Goal: Check status

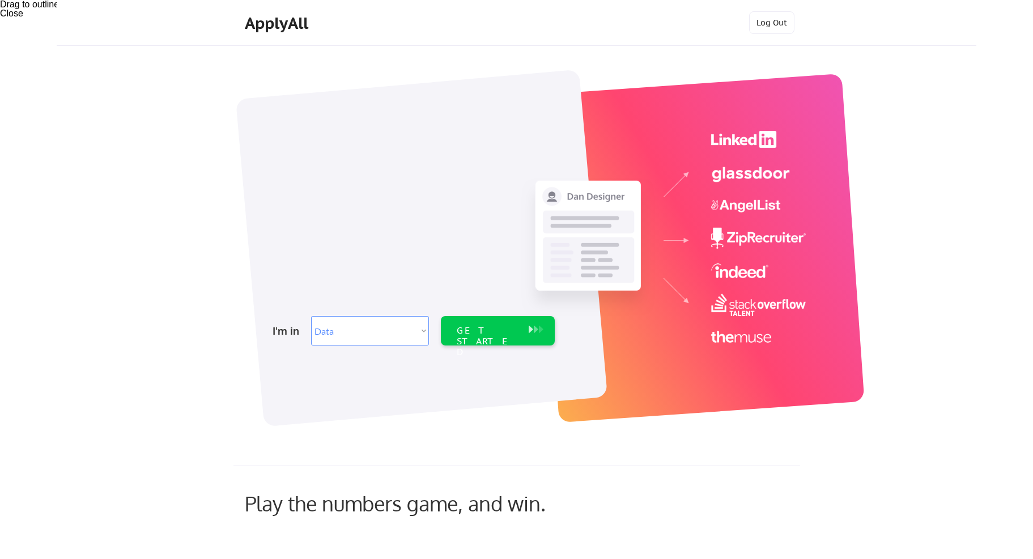
select select ""data_science___analytics""
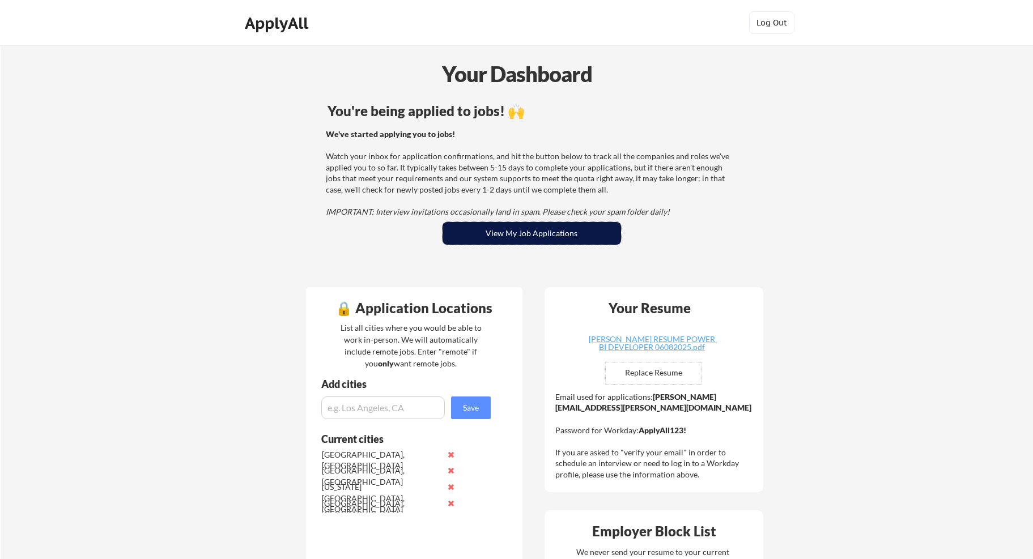
click at [528, 229] on button "View My Job Applications" at bounding box center [532, 233] width 179 height 23
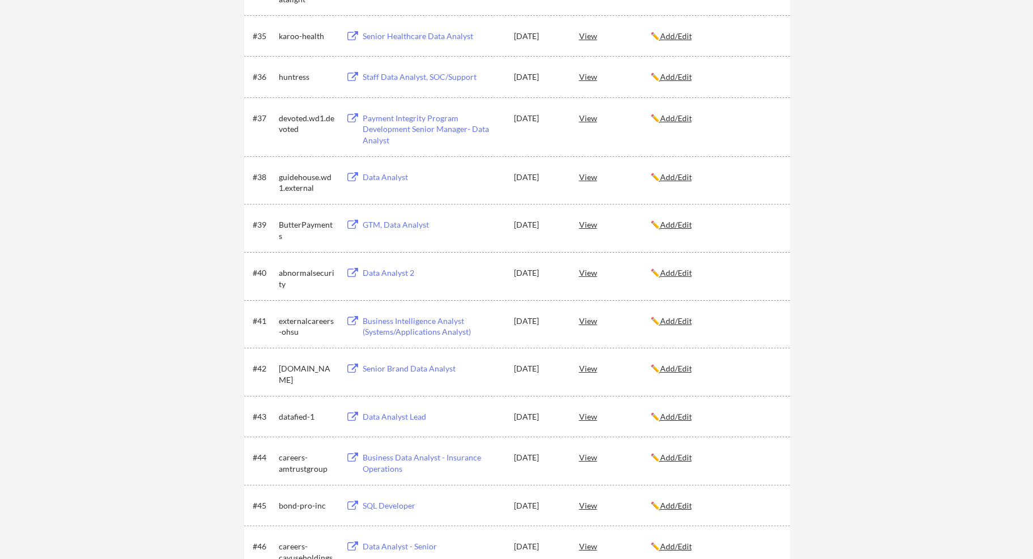
scroll to position [2040, 0]
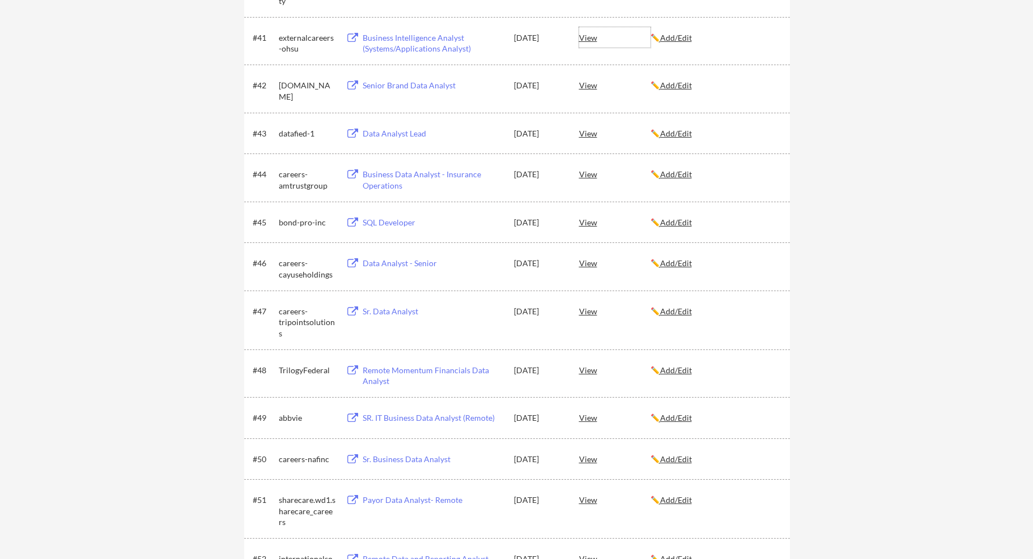
click at [587, 41] on div "View" at bounding box center [614, 37] width 71 height 20
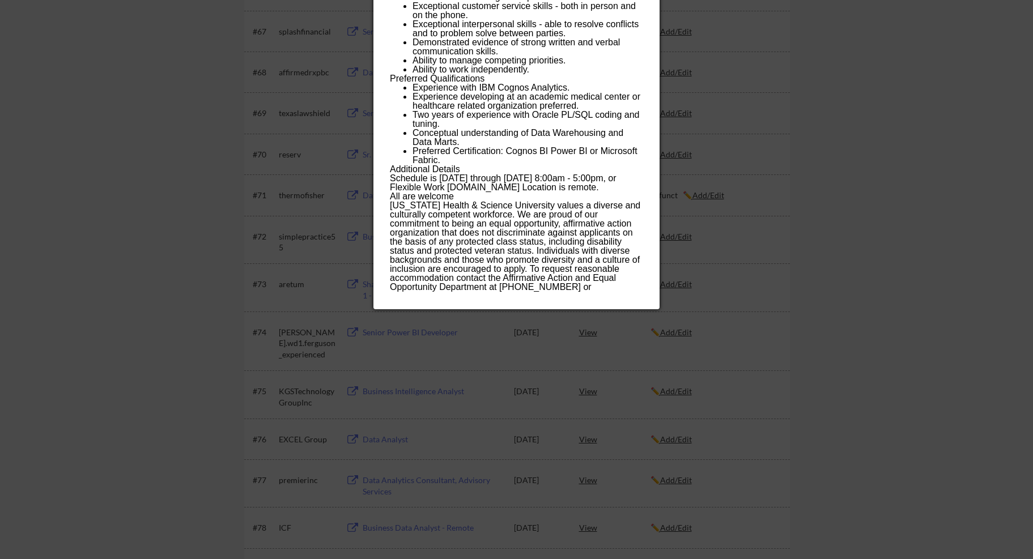
scroll to position [3287, 0]
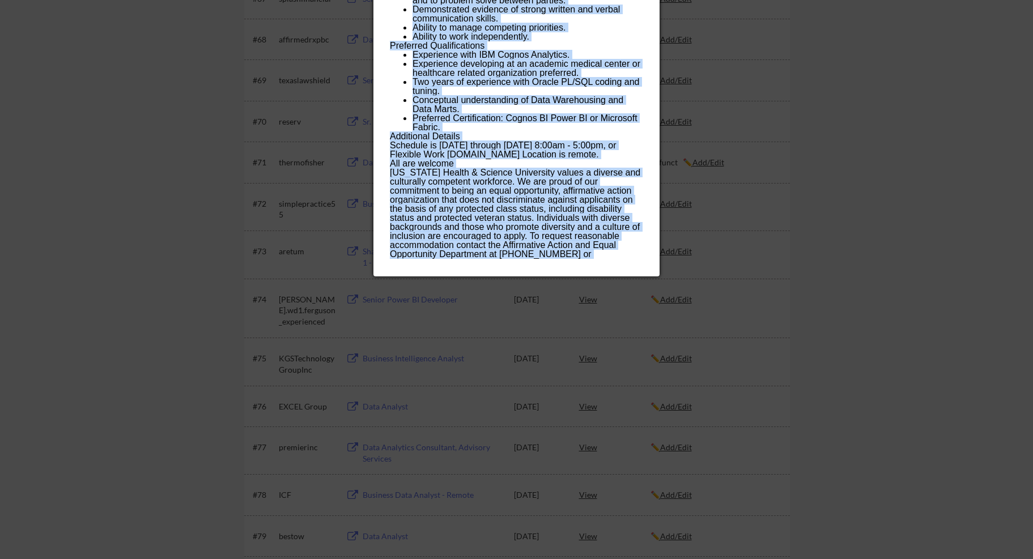
drag, startPoint x: 392, startPoint y: 95, endPoint x: 634, endPoint y: 254, distance: 289.2
copy div "Department Overview The mission of the Information Technology Group (ITG) is to…"
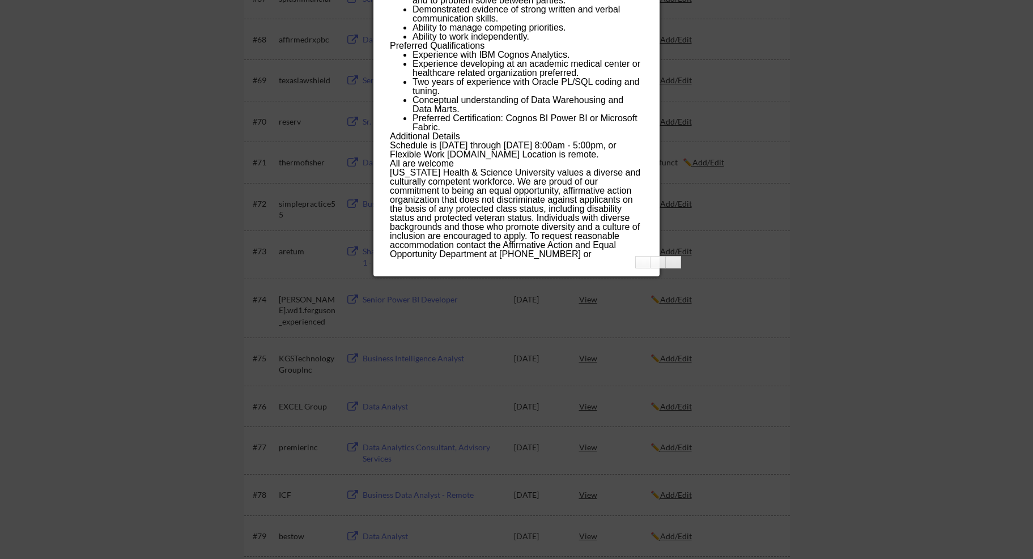
click at [711, 129] on div at bounding box center [516, 279] width 1033 height 559
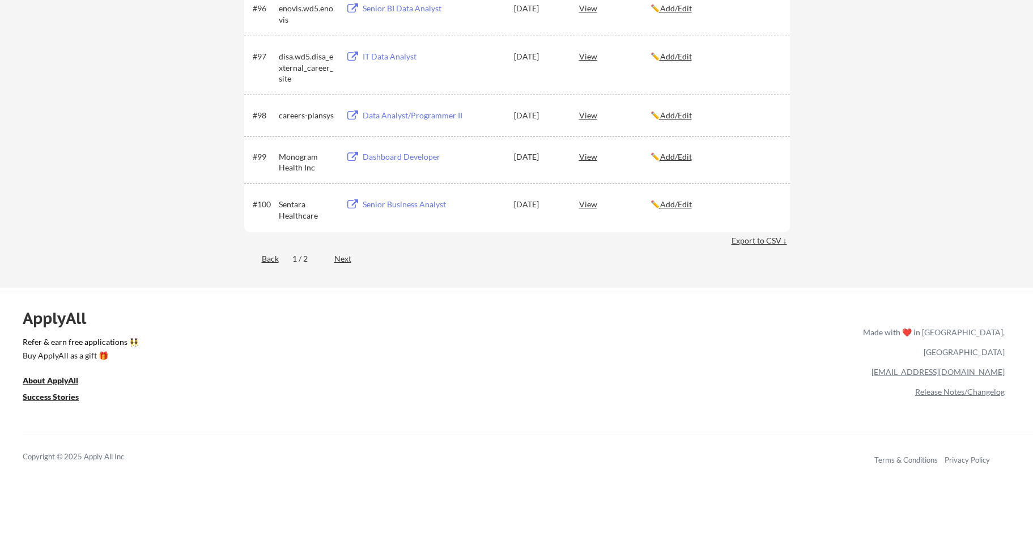
scroll to position [4578, 0]
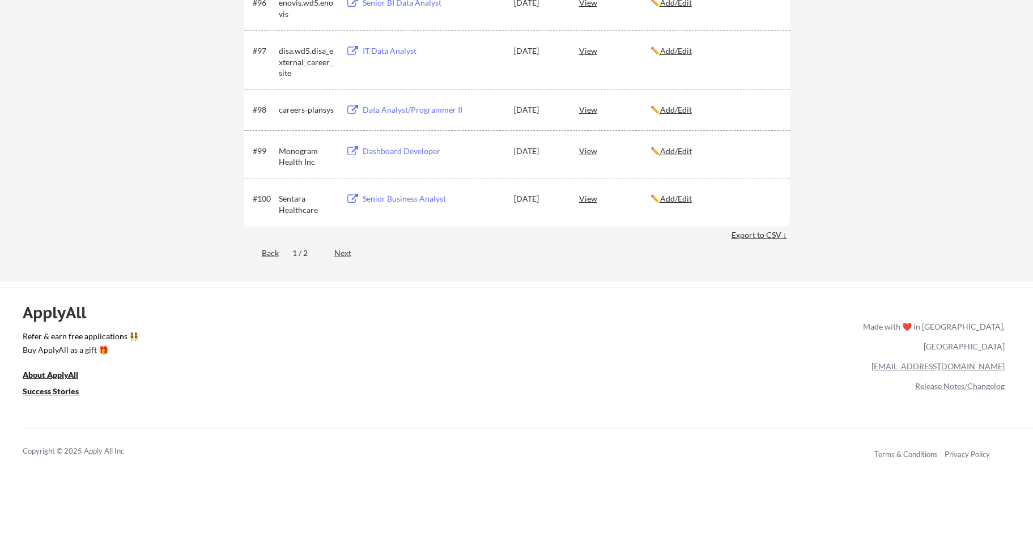
click at [758, 236] on div "Export to CSV ↓" at bounding box center [761, 235] width 58 height 11
